Goal: Task Accomplishment & Management: Manage account settings

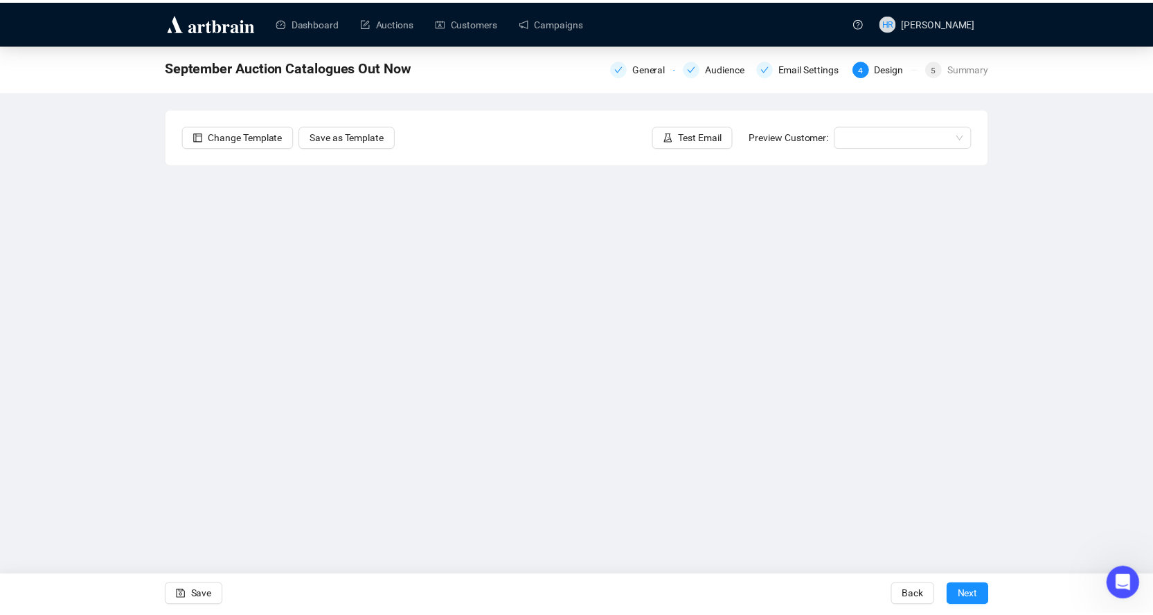
scroll to position [626, 0]
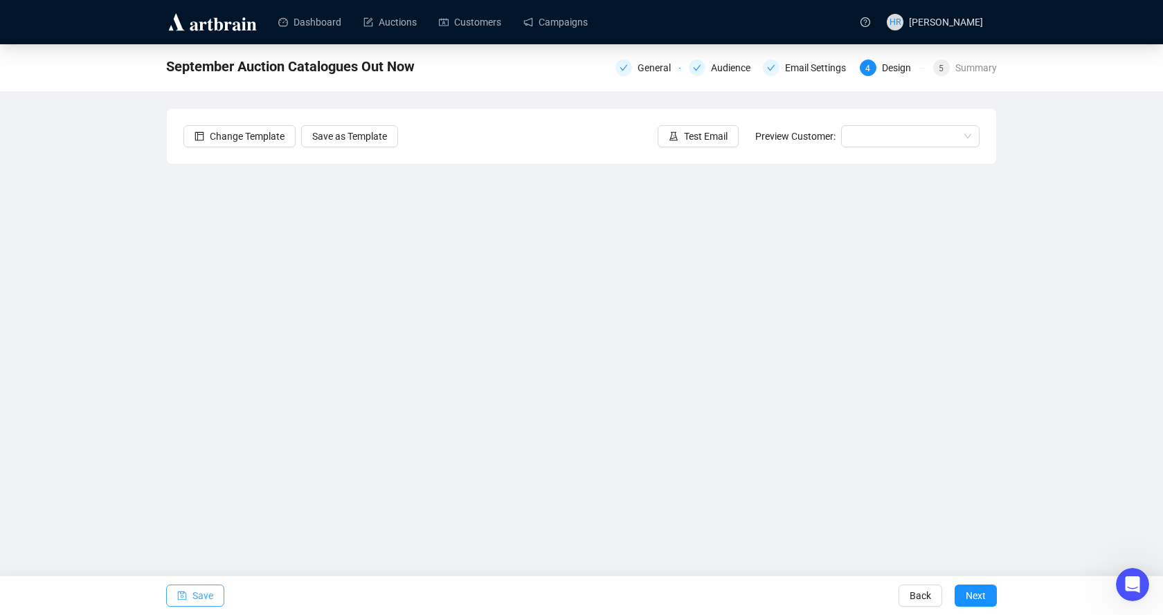
click at [209, 597] on span "Save" at bounding box center [202, 596] width 21 height 39
click at [523, 31] on link "Campaigns" at bounding box center [555, 22] width 64 height 36
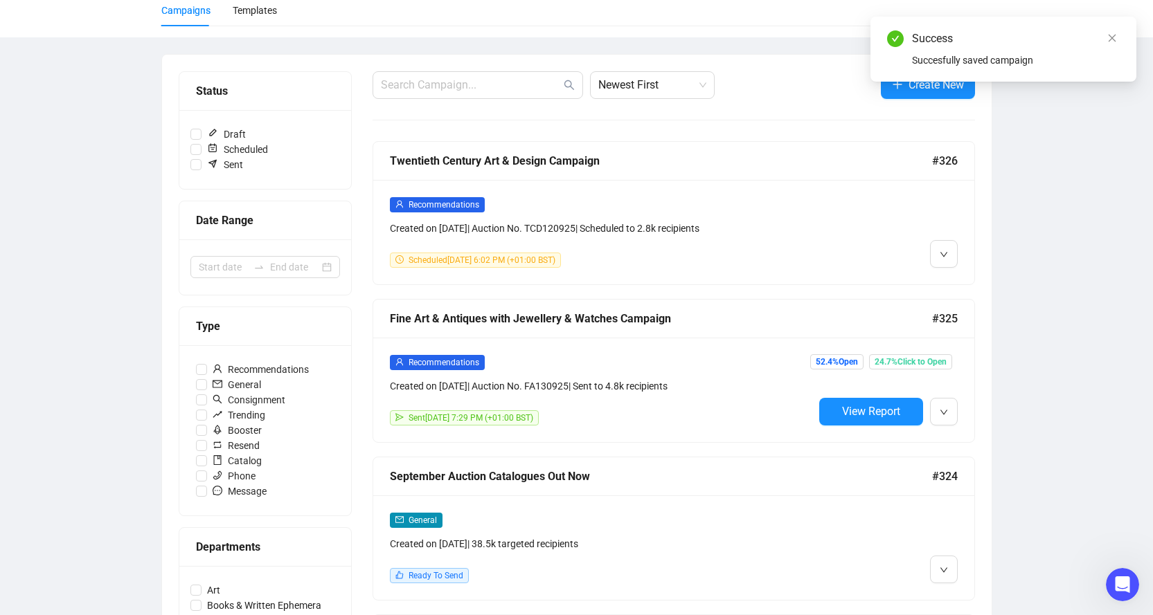
scroll to position [138, 0]
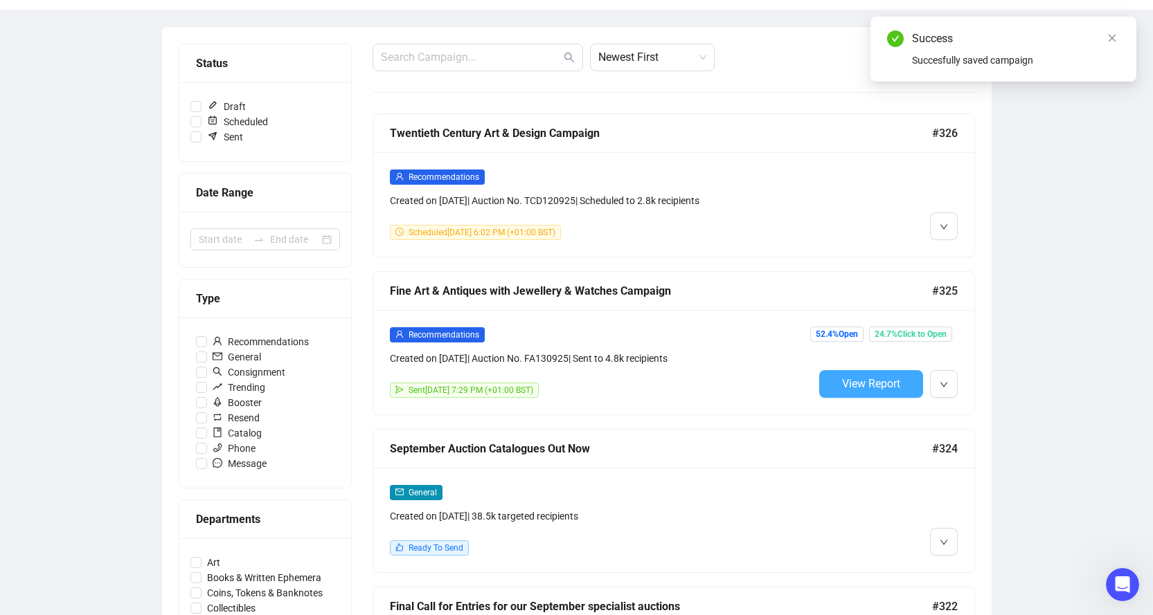
click at [863, 370] on button "View Report" at bounding box center [871, 384] width 104 height 28
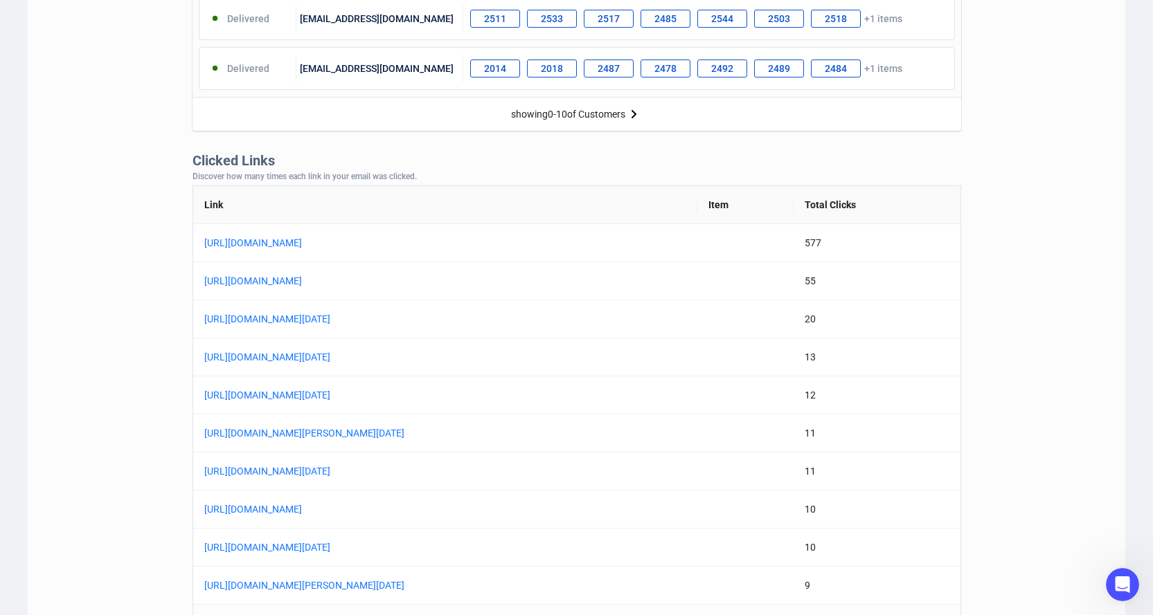
scroll to position [1054, 0]
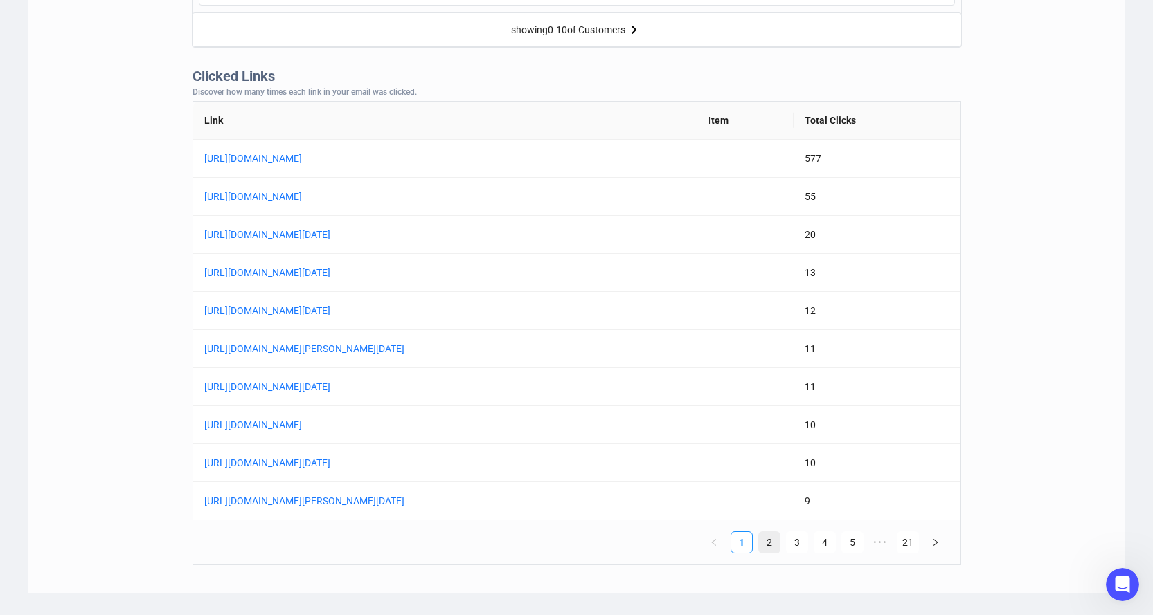
click at [765, 535] on link "2" at bounding box center [769, 542] width 21 height 21
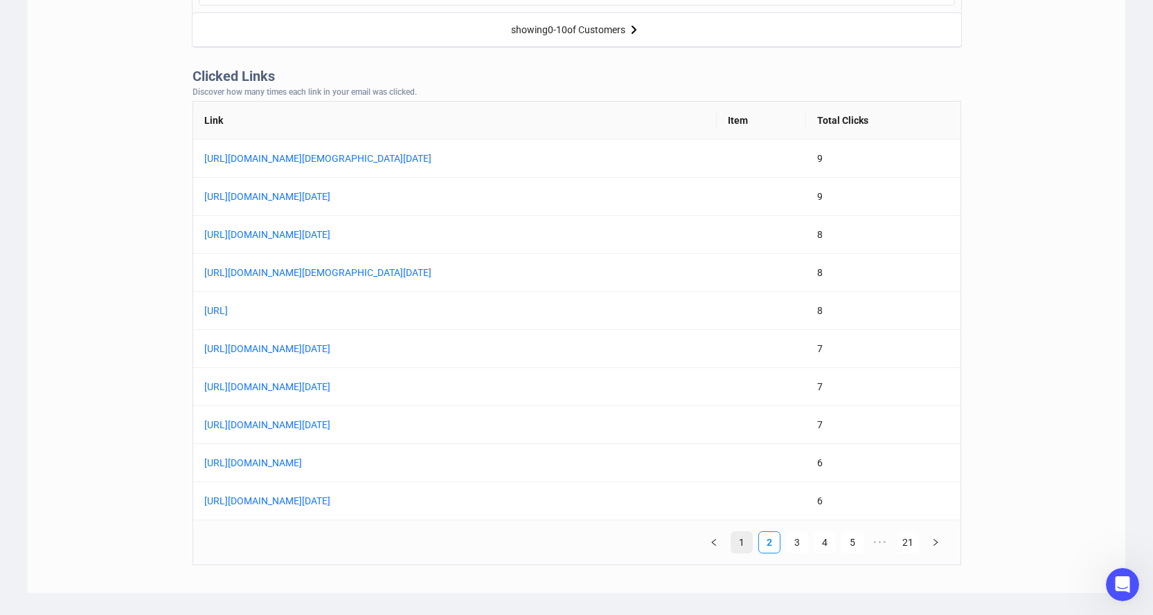
click at [747, 545] on link "1" at bounding box center [741, 542] width 21 height 21
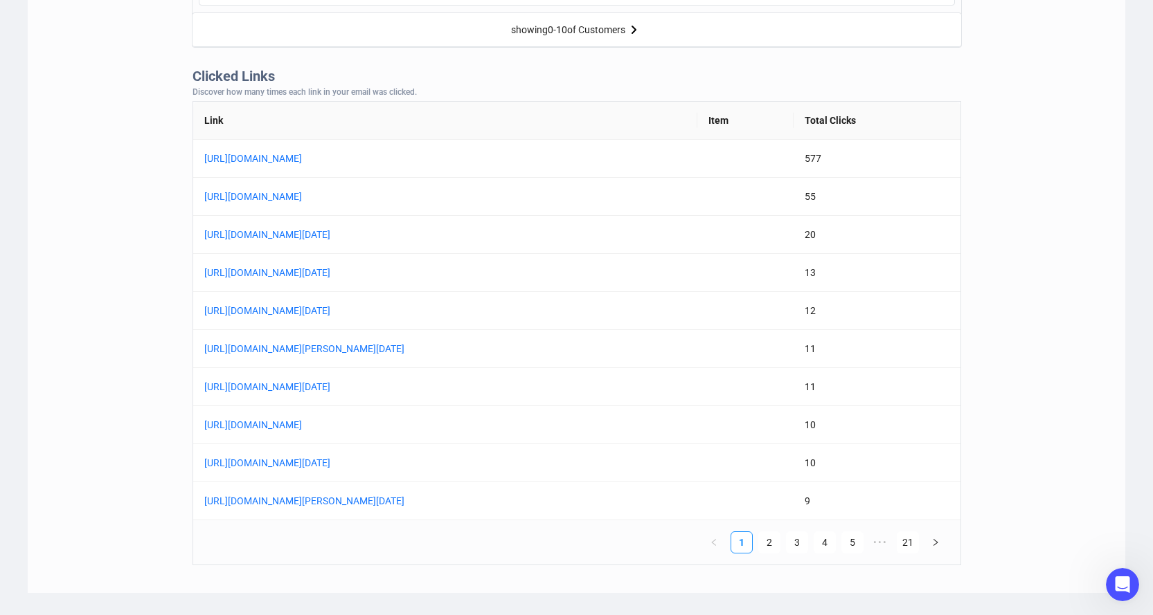
click at [770, 545] on link "2" at bounding box center [769, 542] width 21 height 21
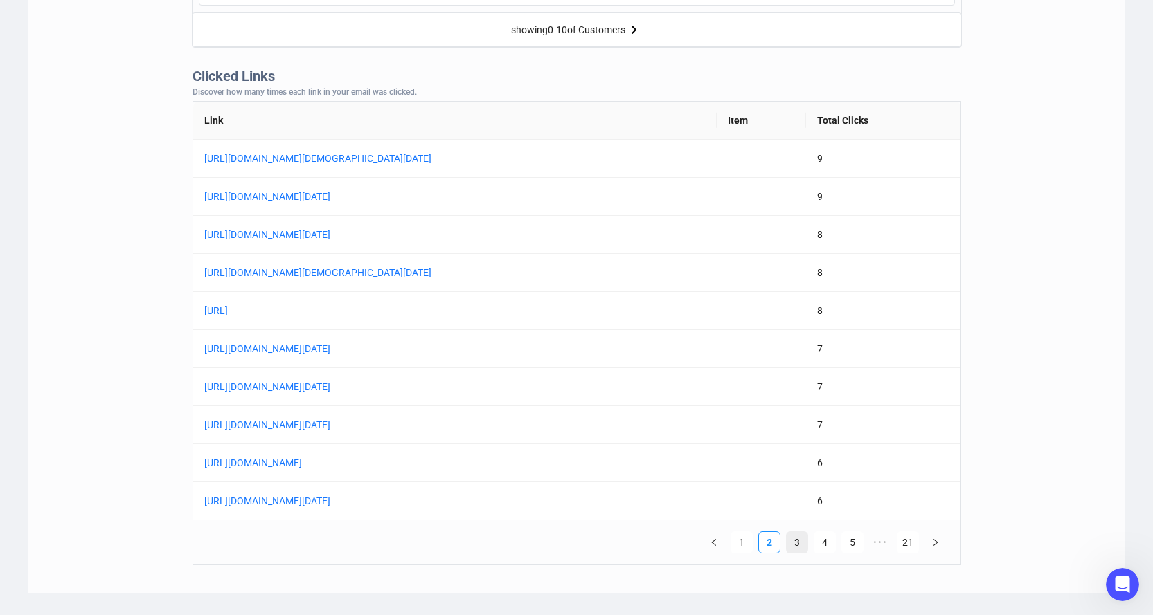
click at [793, 545] on link "3" at bounding box center [796, 542] width 21 height 21
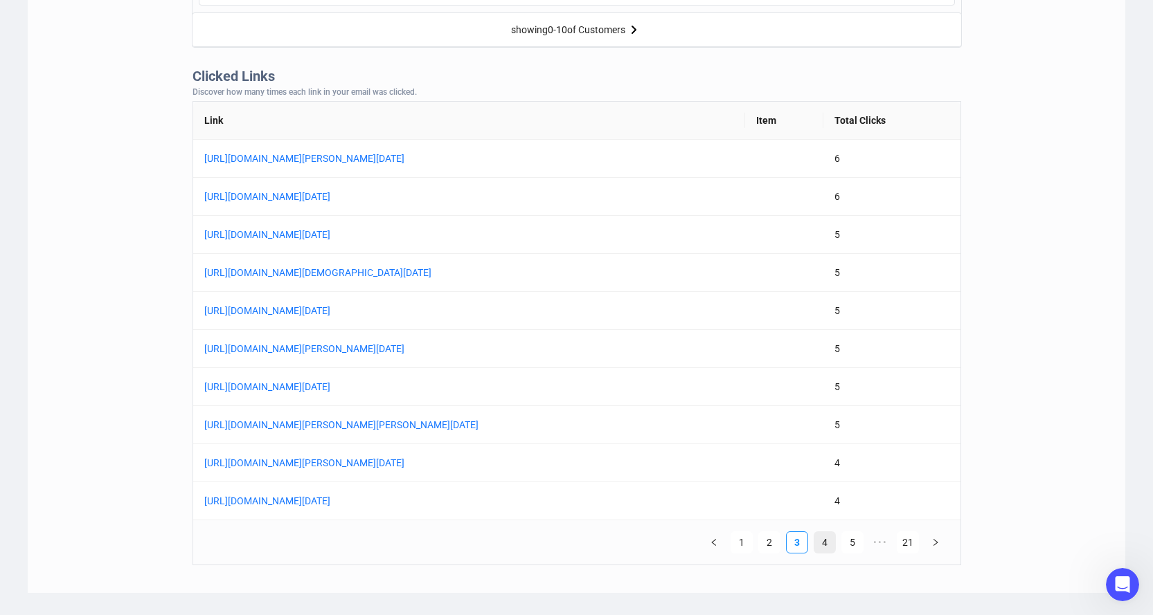
click at [820, 545] on link "4" at bounding box center [824, 542] width 21 height 21
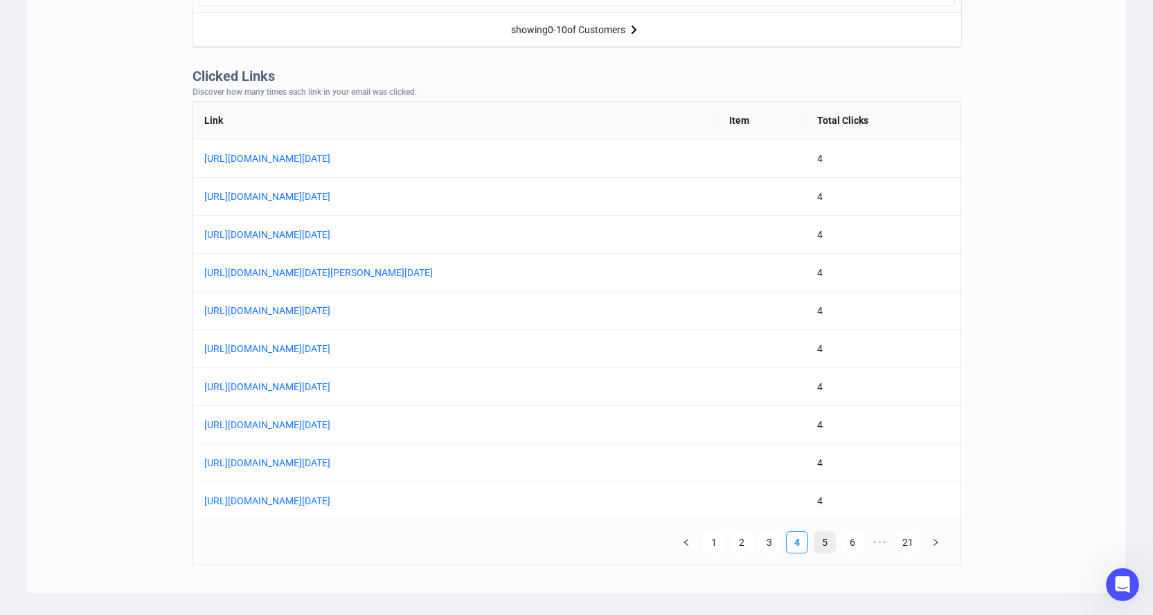
click at [831, 539] on link "5" at bounding box center [824, 542] width 21 height 21
click at [831, 539] on link "6" at bounding box center [824, 542] width 21 height 21
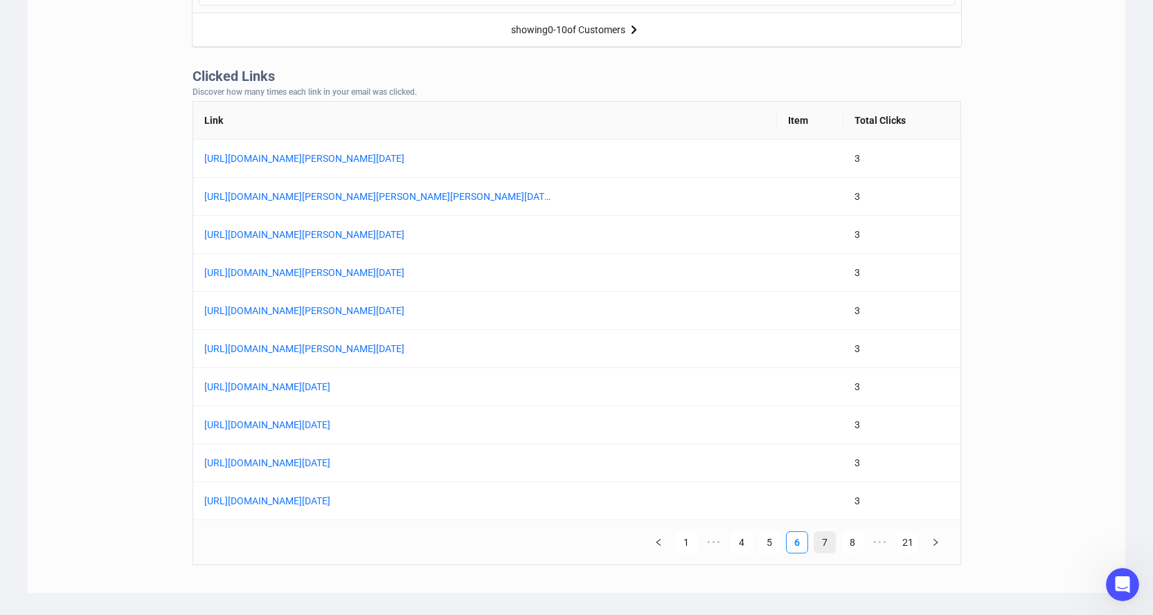
click at [831, 539] on link "7" at bounding box center [824, 542] width 21 height 21
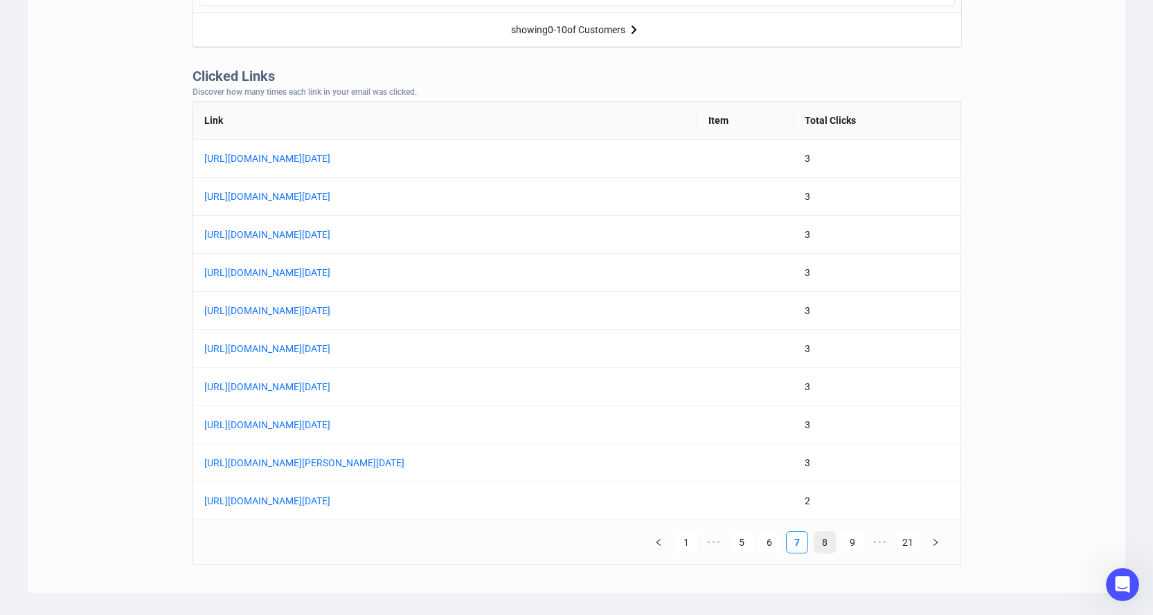
click at [831, 539] on link "8" at bounding box center [824, 542] width 21 height 21
click at [831, 539] on link "9" at bounding box center [824, 542] width 21 height 21
click at [831, 539] on link "10" at bounding box center [824, 542] width 21 height 21
click at [831, 539] on link "11" at bounding box center [824, 542] width 21 height 21
click at [831, 539] on link "12" at bounding box center [824, 542] width 21 height 21
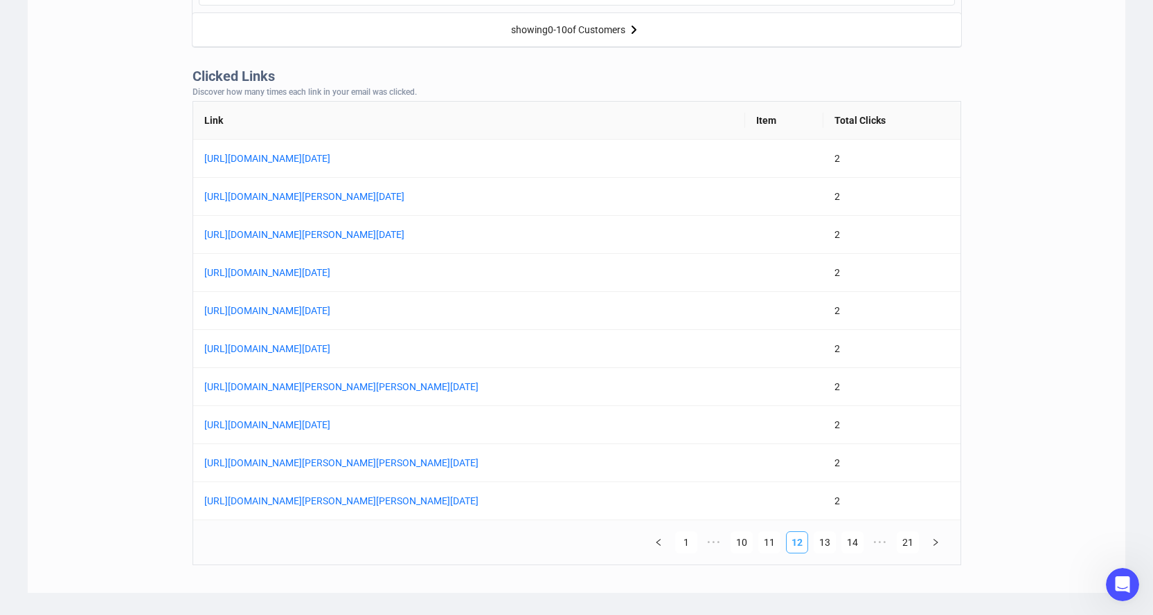
click at [831, 539] on link "13" at bounding box center [824, 542] width 21 height 21
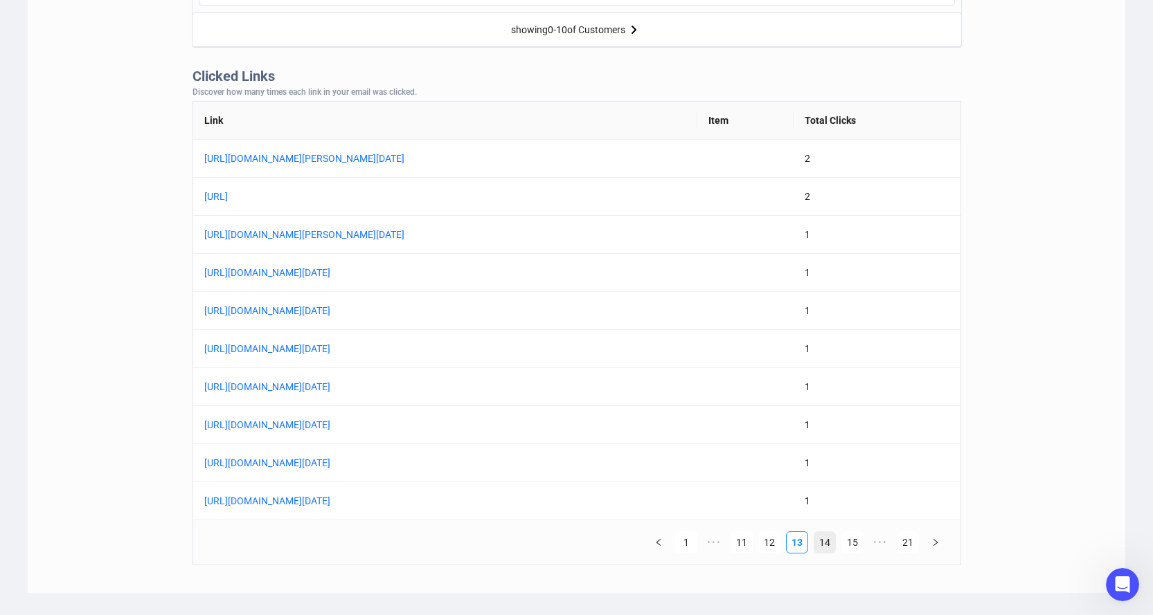
click at [831, 539] on link "14" at bounding box center [824, 542] width 21 height 21
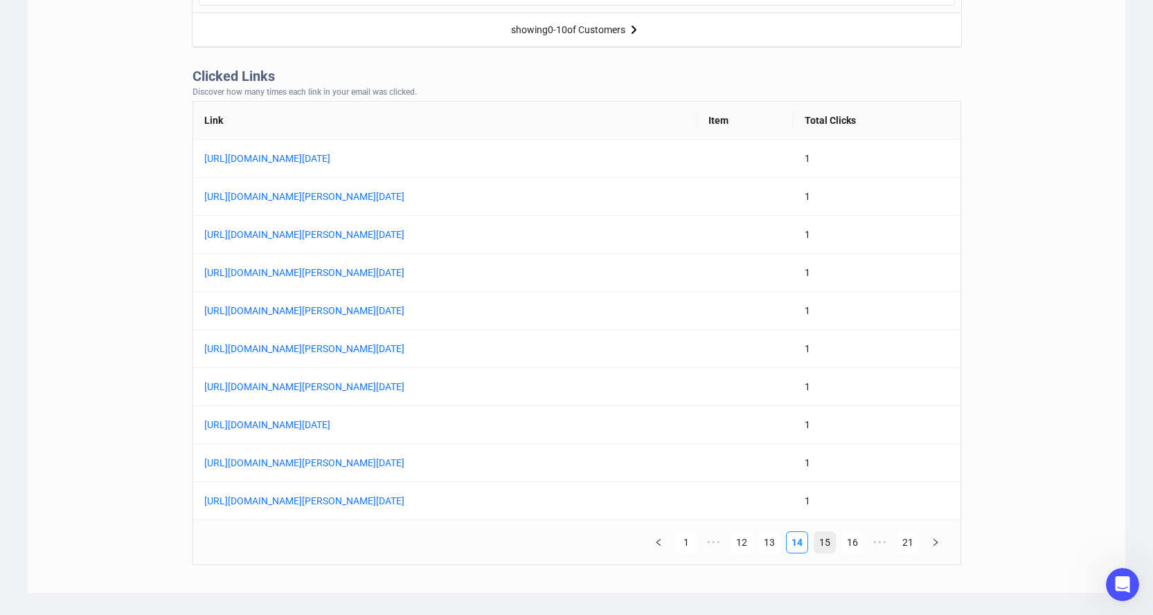
click at [831, 539] on link "15" at bounding box center [824, 542] width 21 height 21
click at [831, 539] on link "16" at bounding box center [824, 542] width 21 height 21
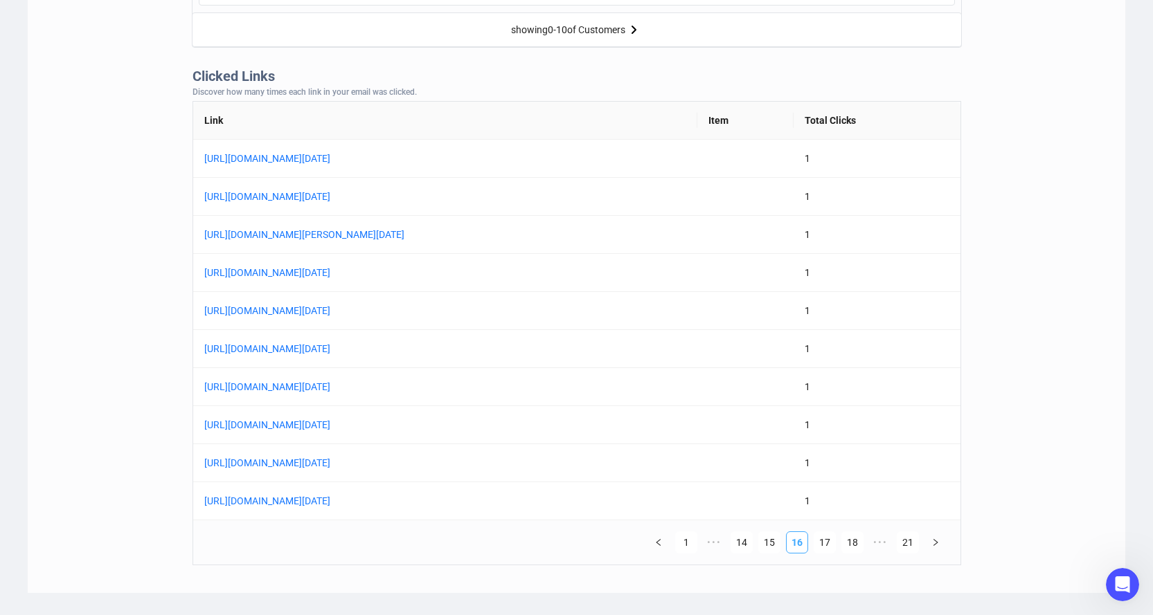
click at [831, 539] on link "17" at bounding box center [824, 542] width 21 height 21
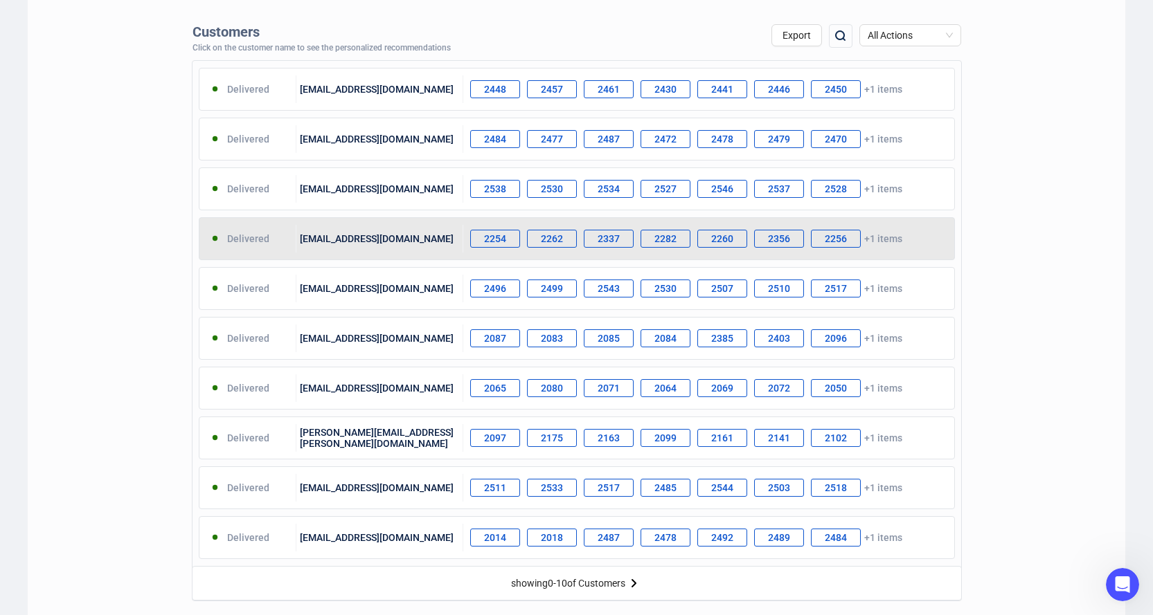
scroll to position [0, 0]
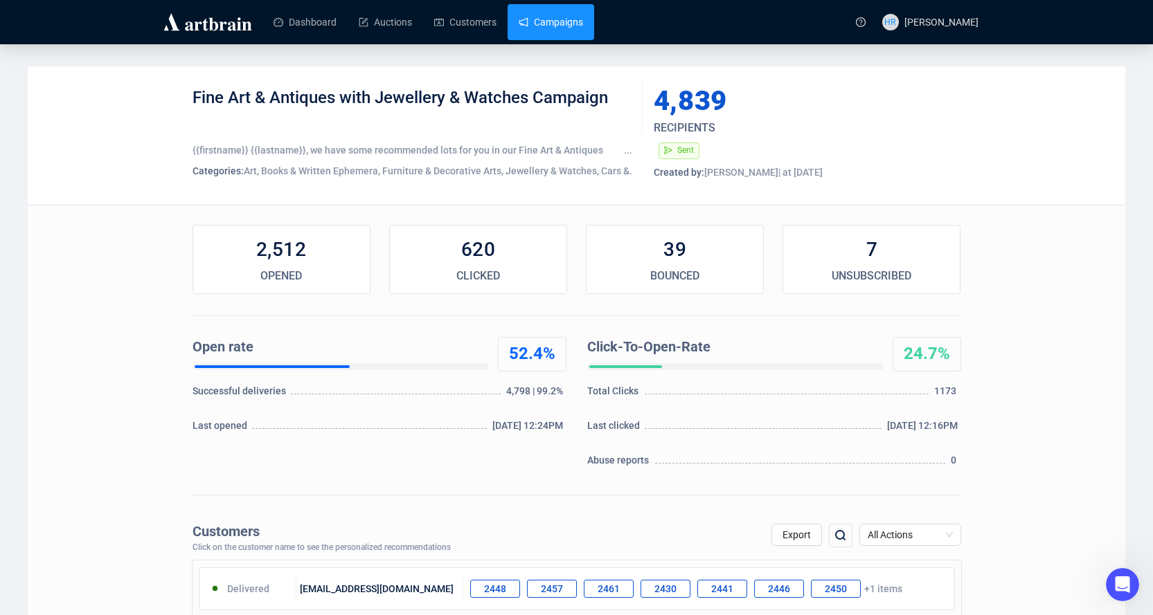
click at [570, 34] on link "Campaigns" at bounding box center [550, 22] width 64 height 36
